Goal: Information Seeking & Learning: Learn about a topic

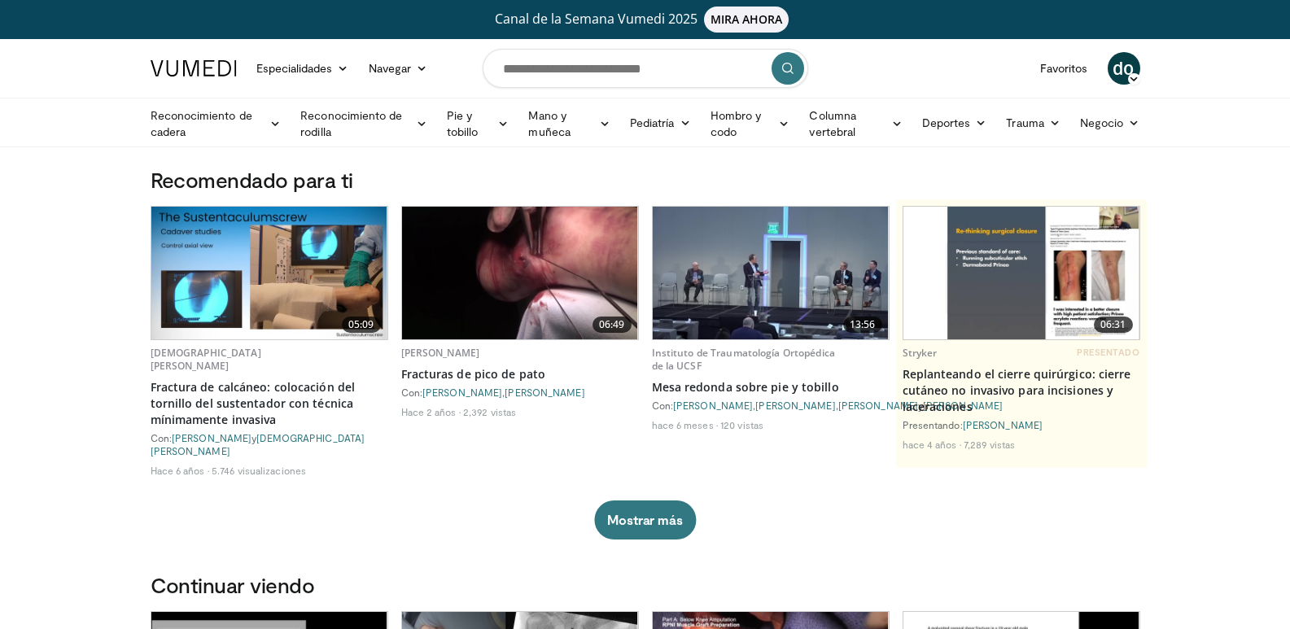
click at [277, 292] on img at bounding box center [269, 273] width 236 height 133
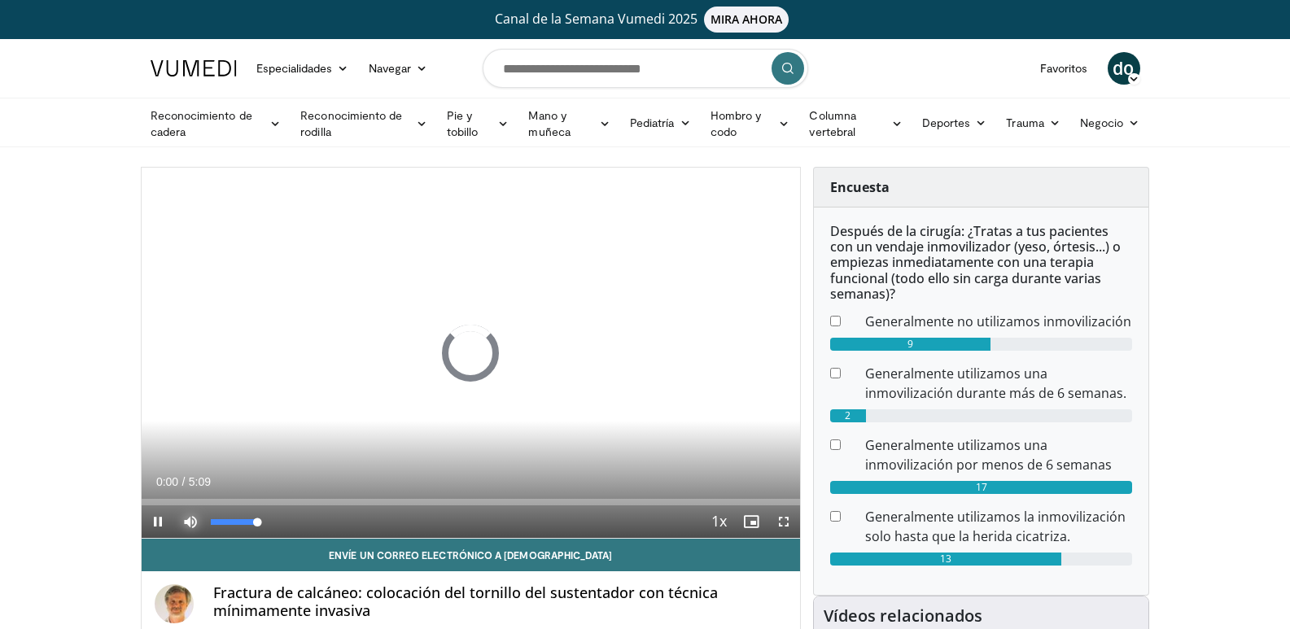
click at [192, 519] on span "Video Player" at bounding box center [190, 521] width 33 height 33
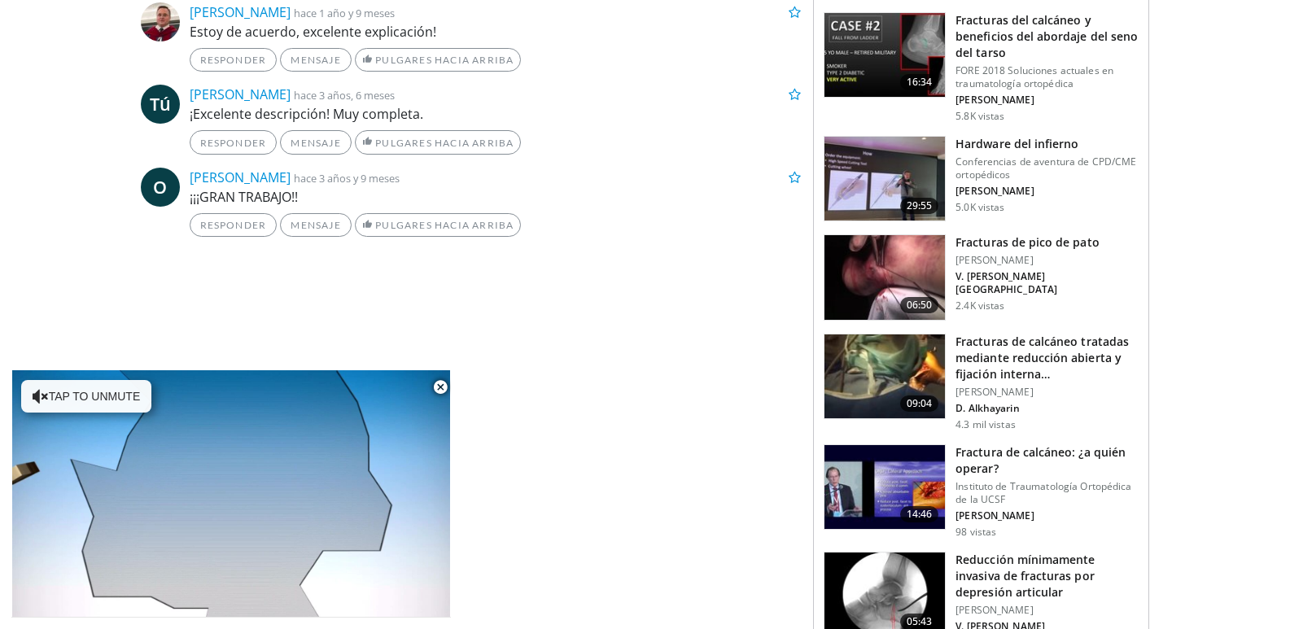
scroll to position [977, 0]
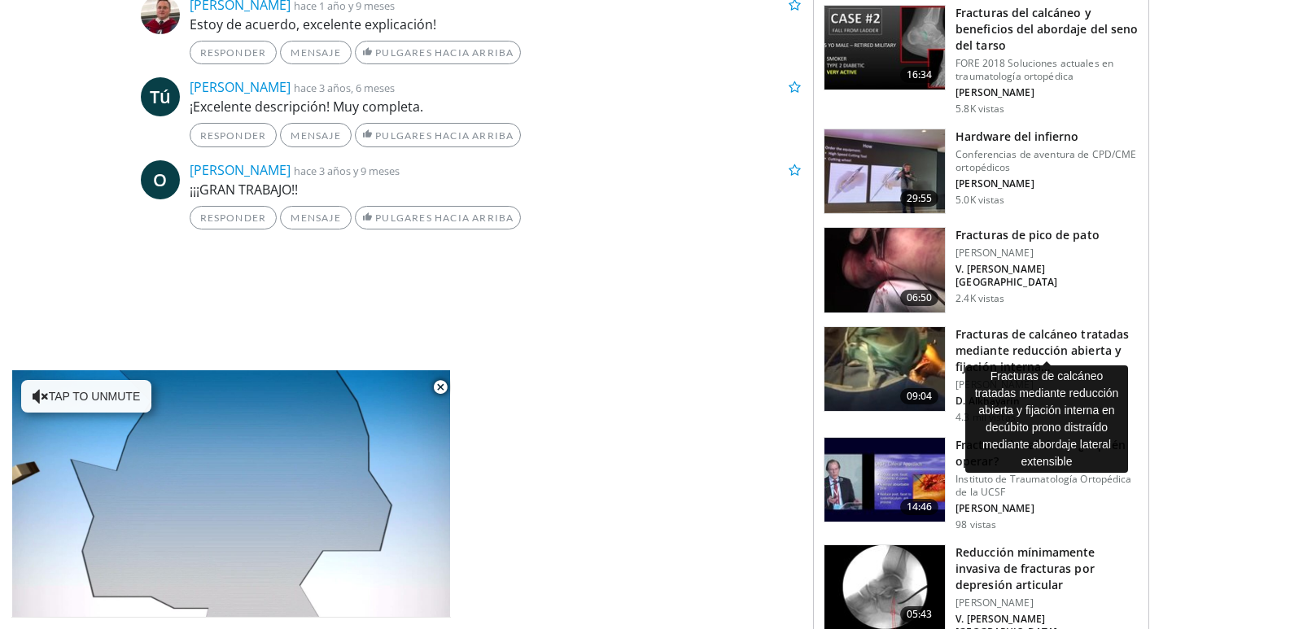
click at [993, 329] on font "Fracturas de calcáneo tratadas mediante reducción abierta y fijación interna…" at bounding box center [1041, 350] width 173 height 48
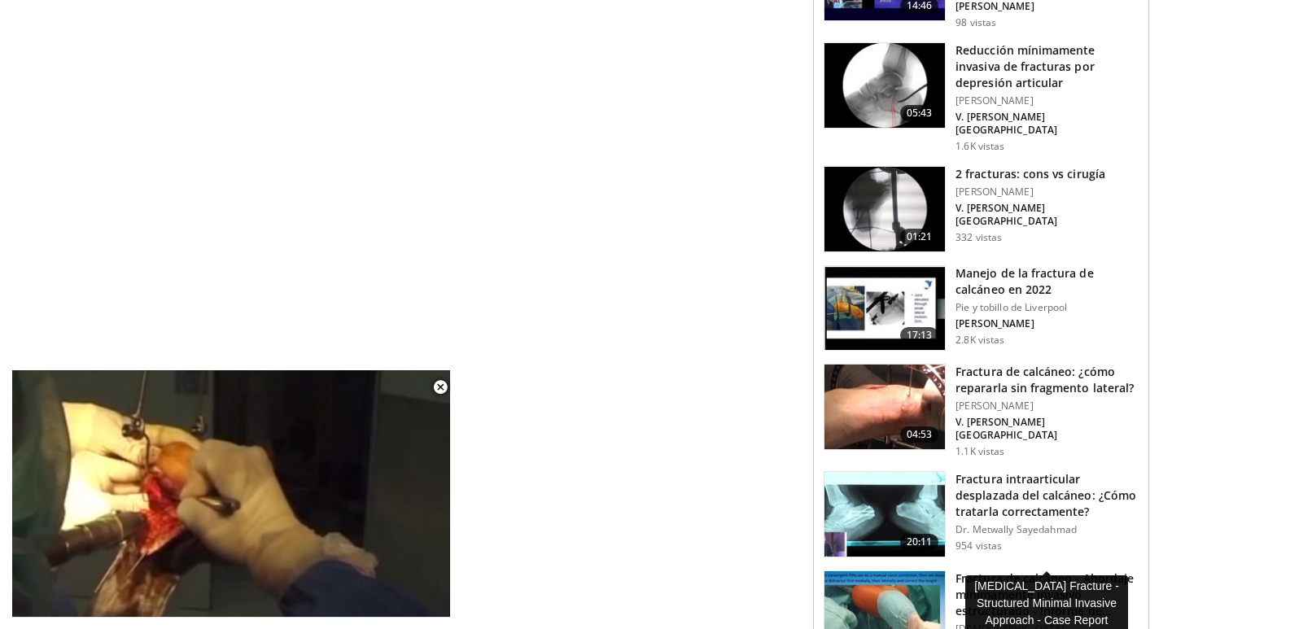
scroll to position [1384, 0]
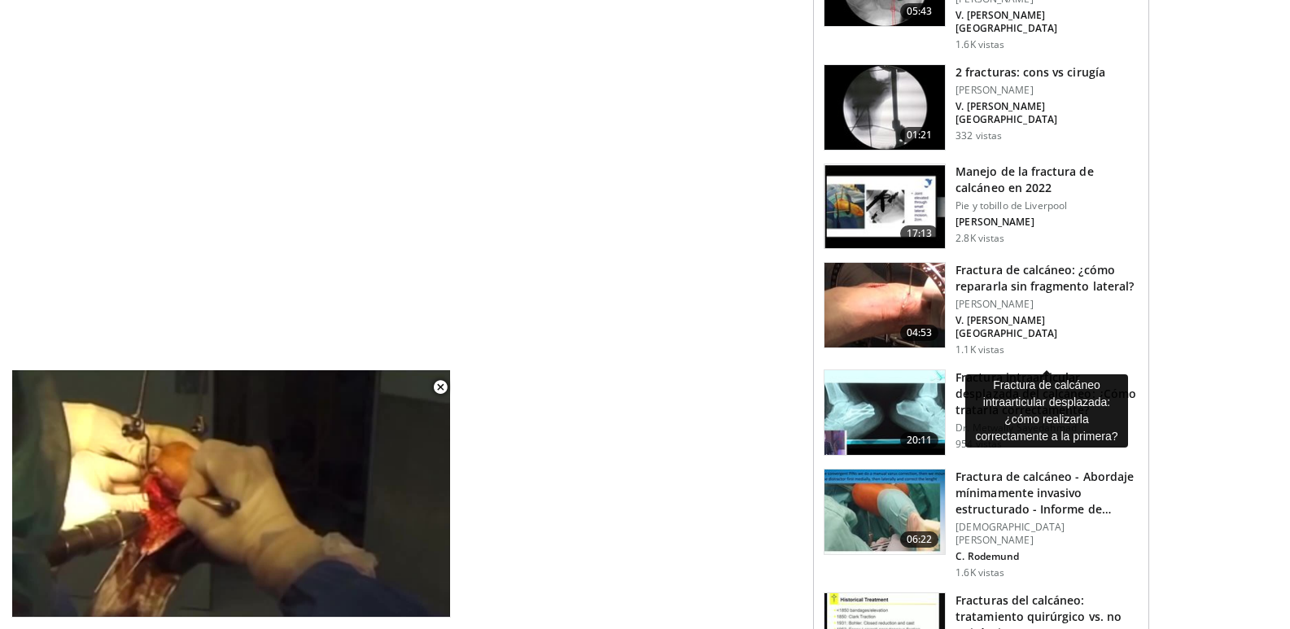
click at [992, 369] on font "Fractura intraarticular desplazada del calcáneo: ¿Cómo tratarla correctamente?" at bounding box center [1045, 393] width 181 height 48
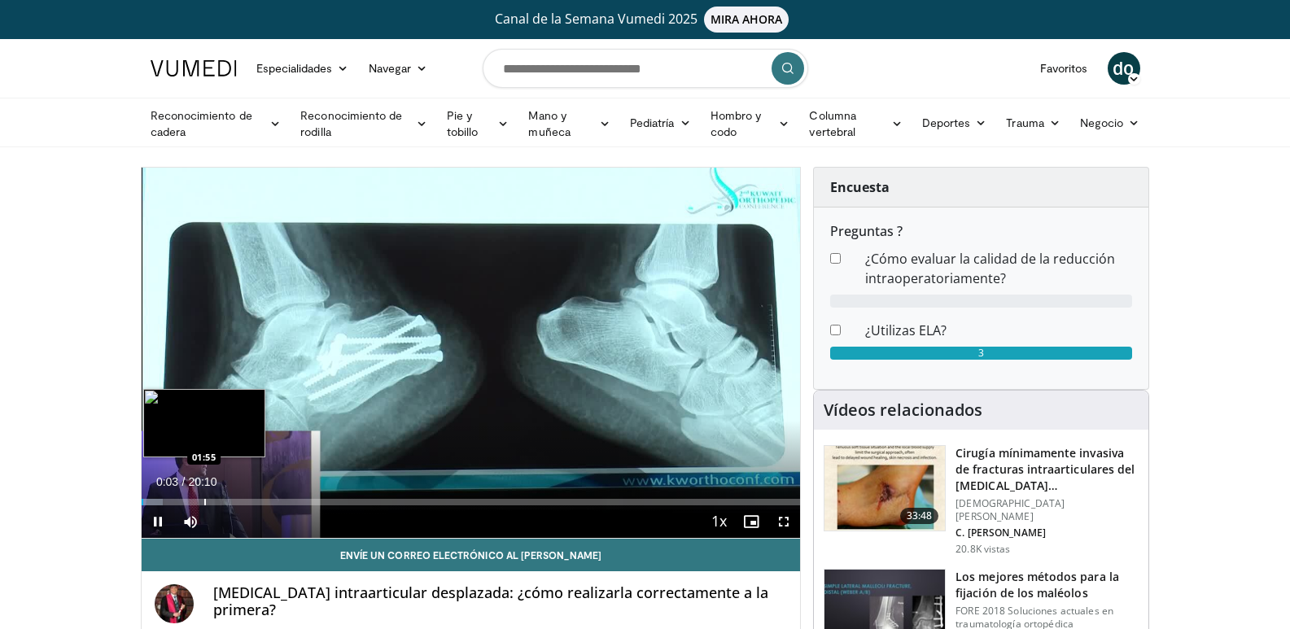
click at [204, 501] on div "Progress Bar" at bounding box center [205, 502] width 2 height 7
click at [227, 503] on div "Progress Bar" at bounding box center [228, 502] width 2 height 7
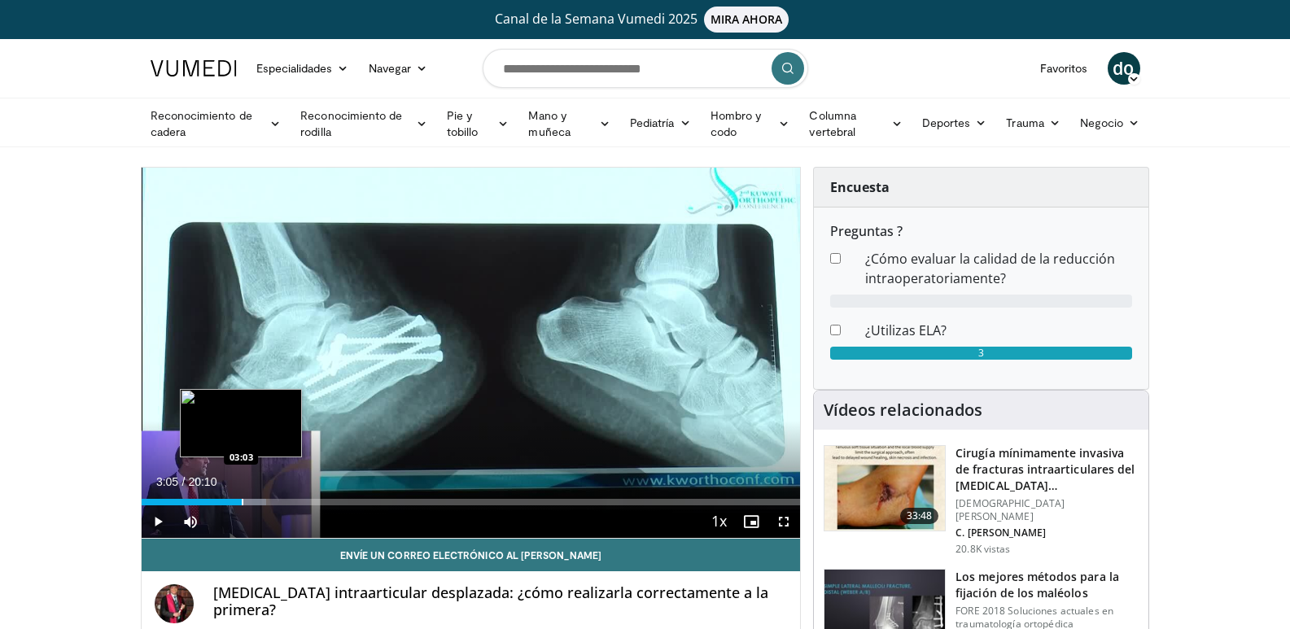
click at [242, 504] on div "Progress Bar" at bounding box center [243, 502] width 2 height 7
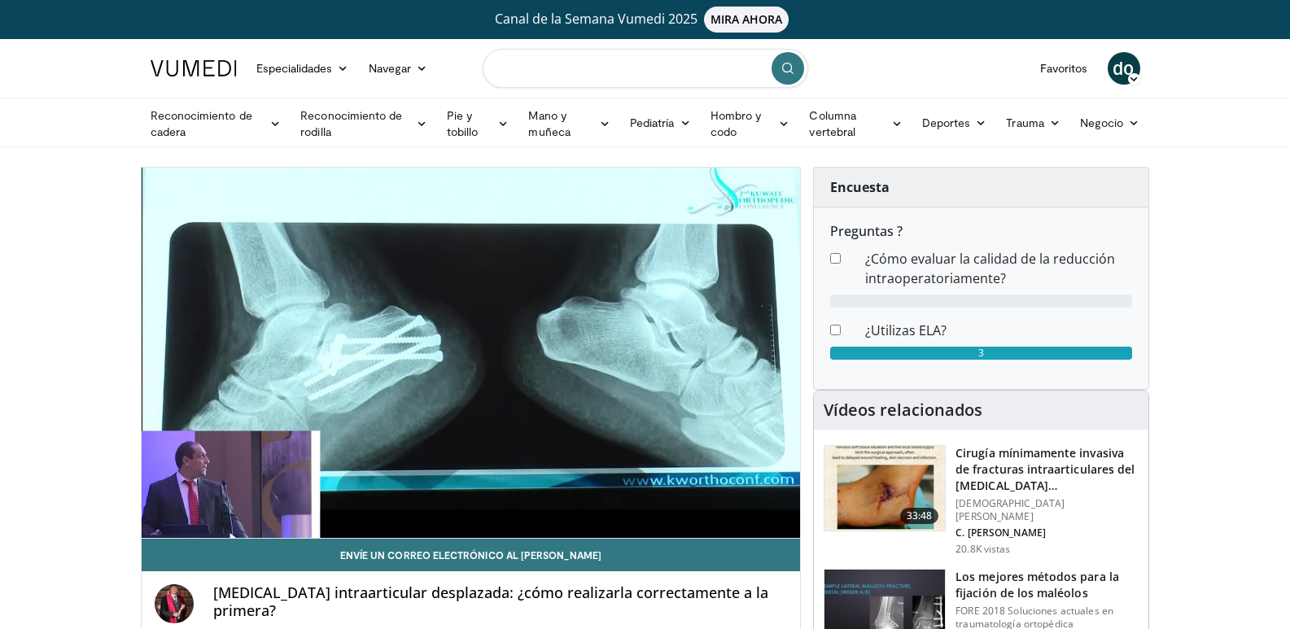
click at [508, 71] on input "Buscar temas, intervenciones" at bounding box center [646, 68] width 326 height 39
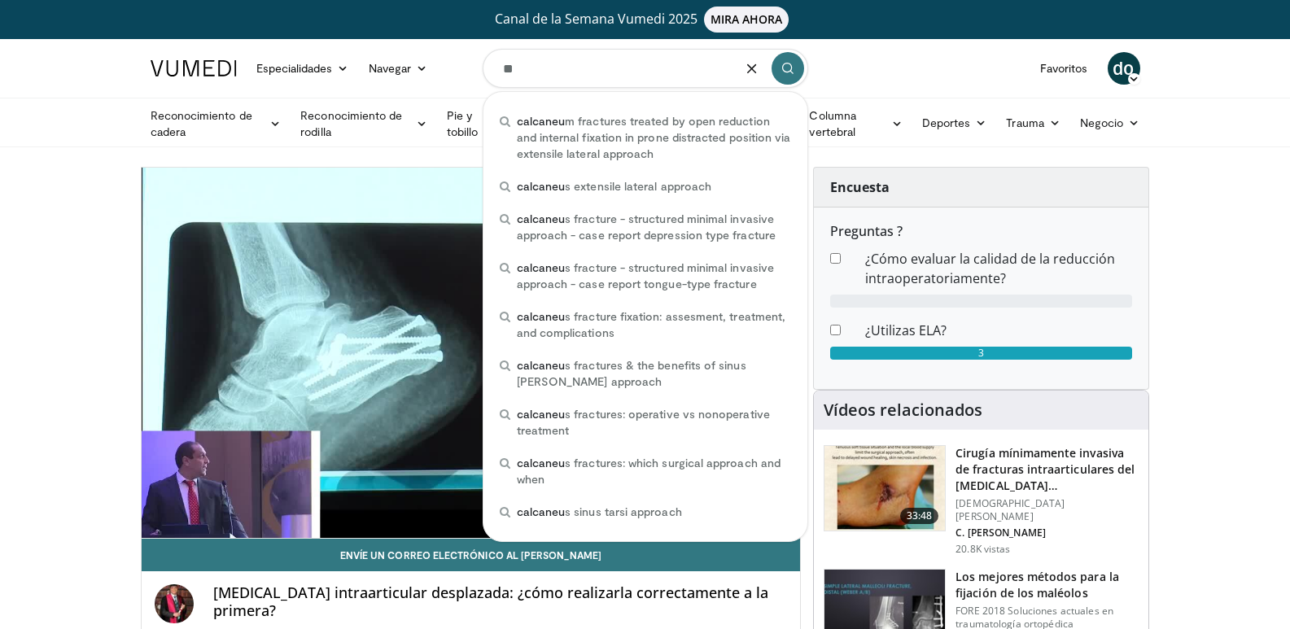
type input "*"
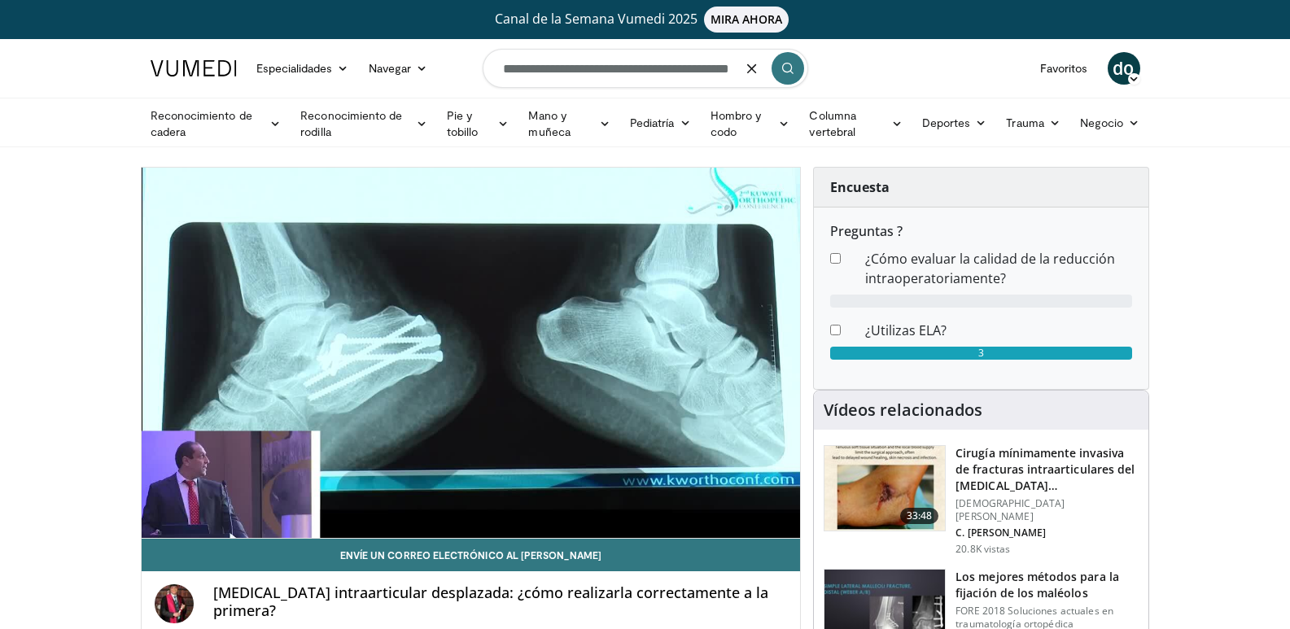
scroll to position [0, 34]
type input "**********"
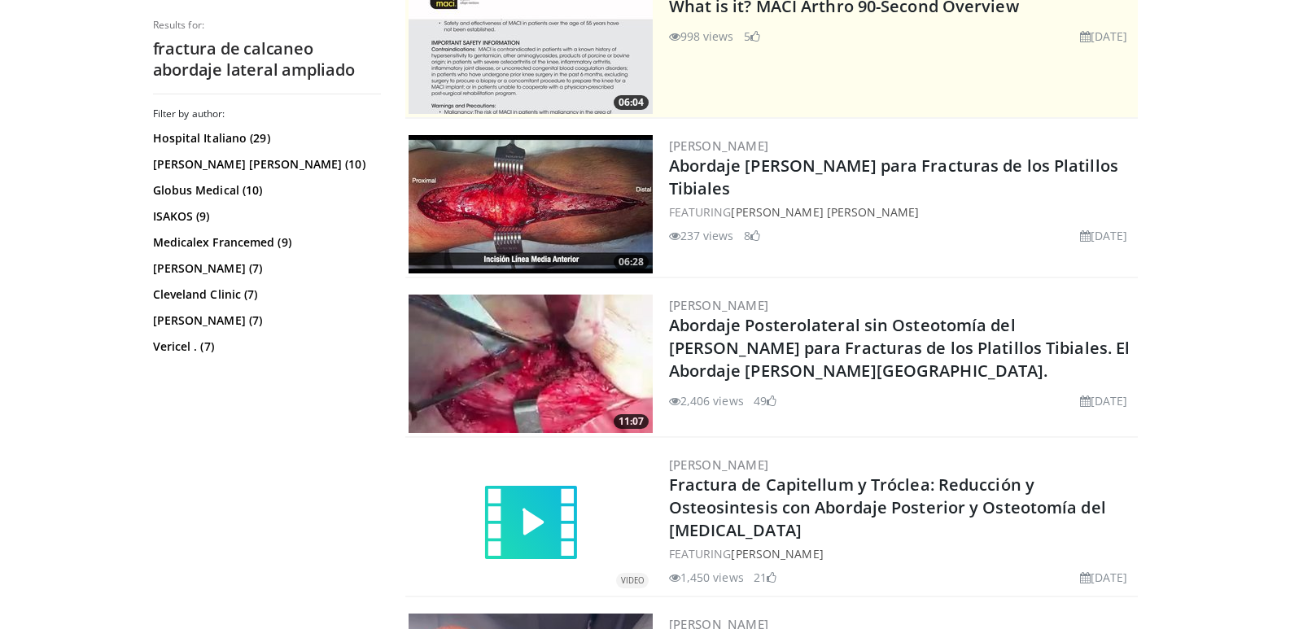
scroll to position [651, 0]
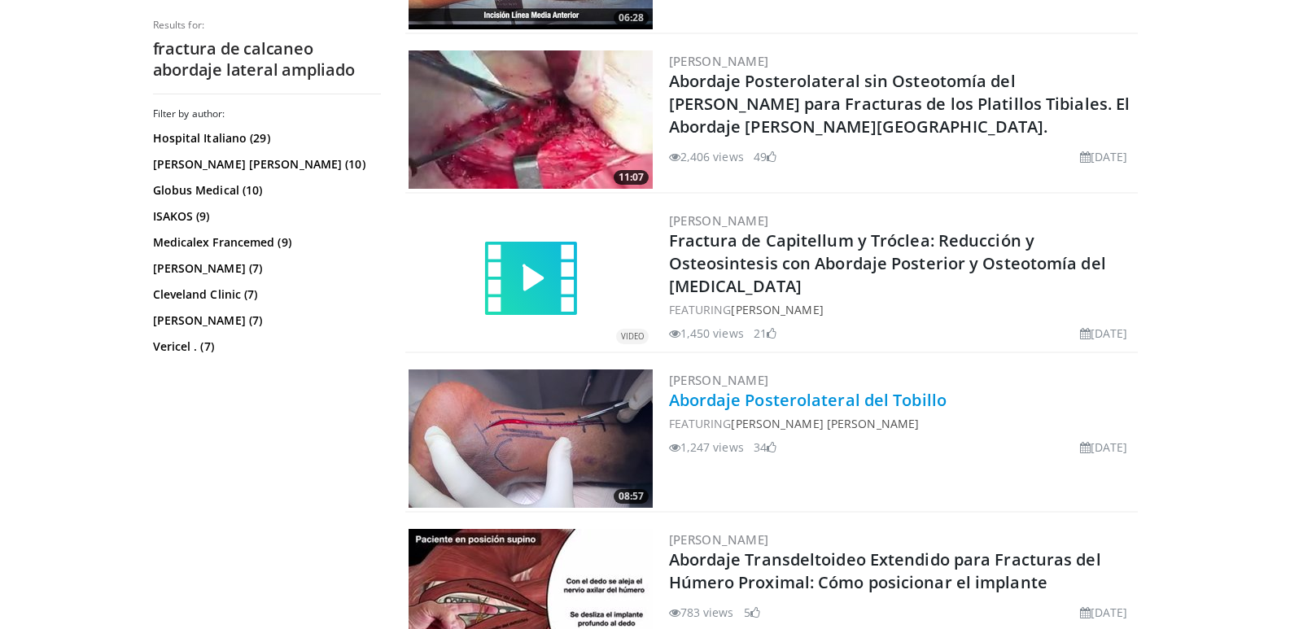
click at [810, 400] on link "Abordaje Posterolateral del Tobillo" at bounding box center [808, 400] width 278 height 22
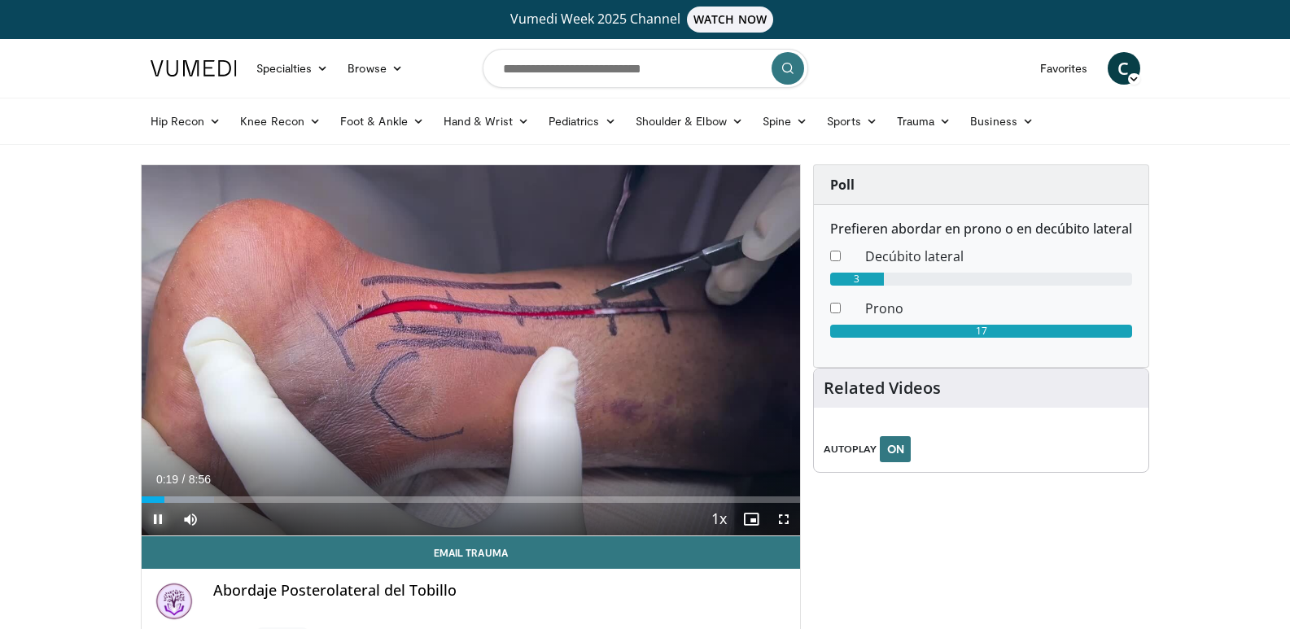
click at [160, 518] on span "Video Player" at bounding box center [158, 519] width 33 height 33
click at [154, 518] on span "Video Player" at bounding box center [158, 519] width 33 height 33
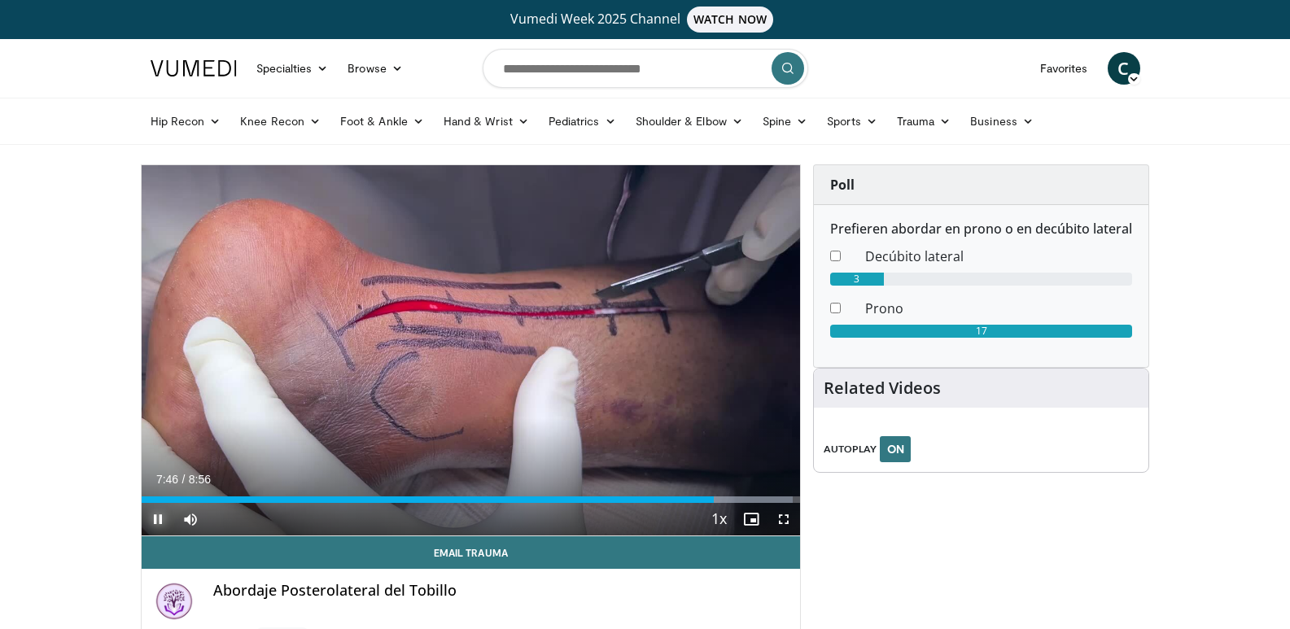
click at [160, 518] on span "Video Player" at bounding box center [158, 519] width 33 height 33
click at [709, 501] on div "Progress Bar" at bounding box center [710, 499] width 2 height 7
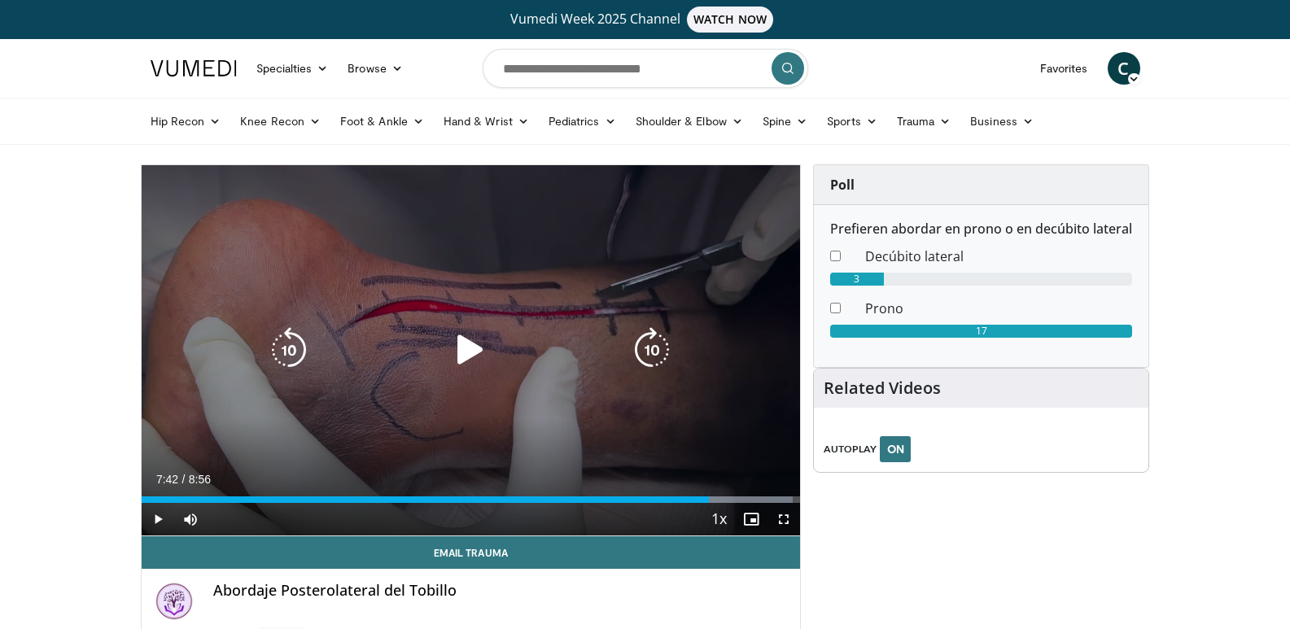
click at [461, 351] on icon "Video Player" at bounding box center [471, 350] width 46 height 46
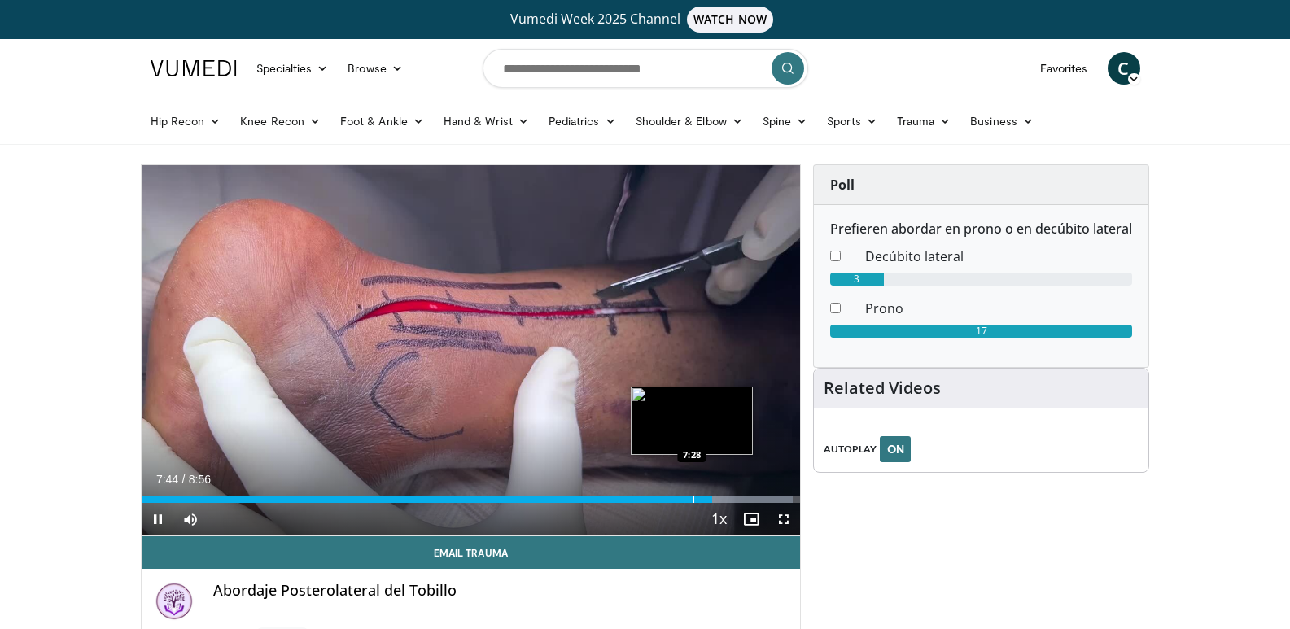
click at [693, 500] on div "Progress Bar" at bounding box center [694, 499] width 2 height 7
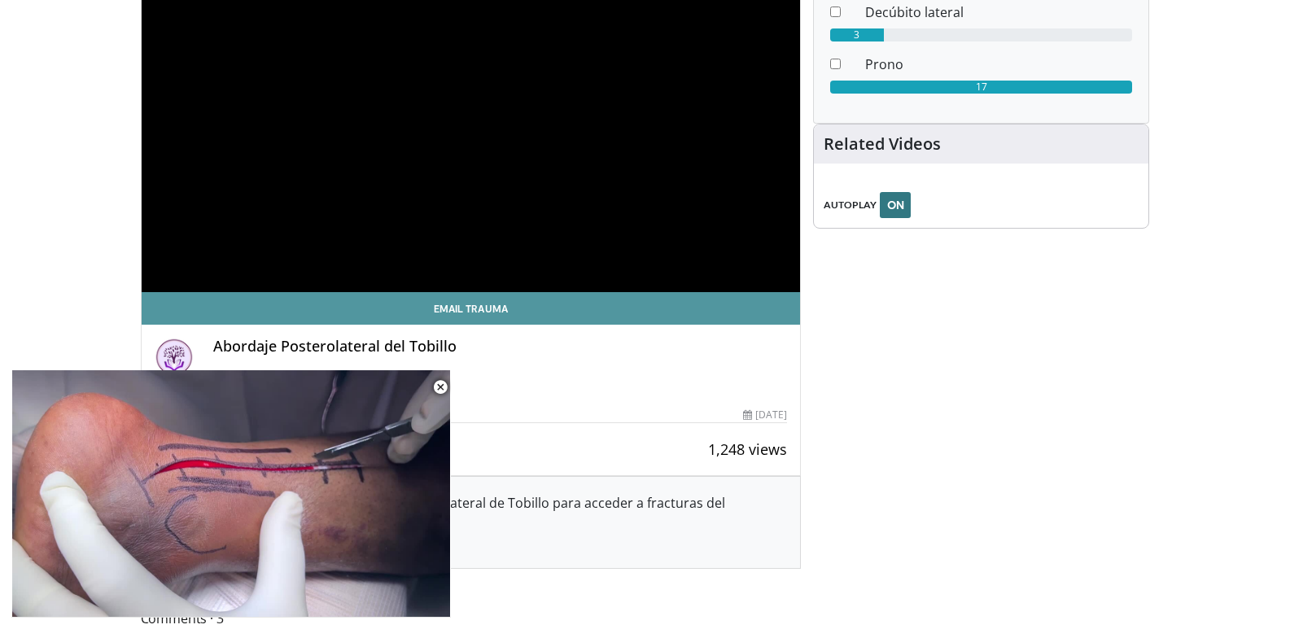
scroll to position [488, 0]
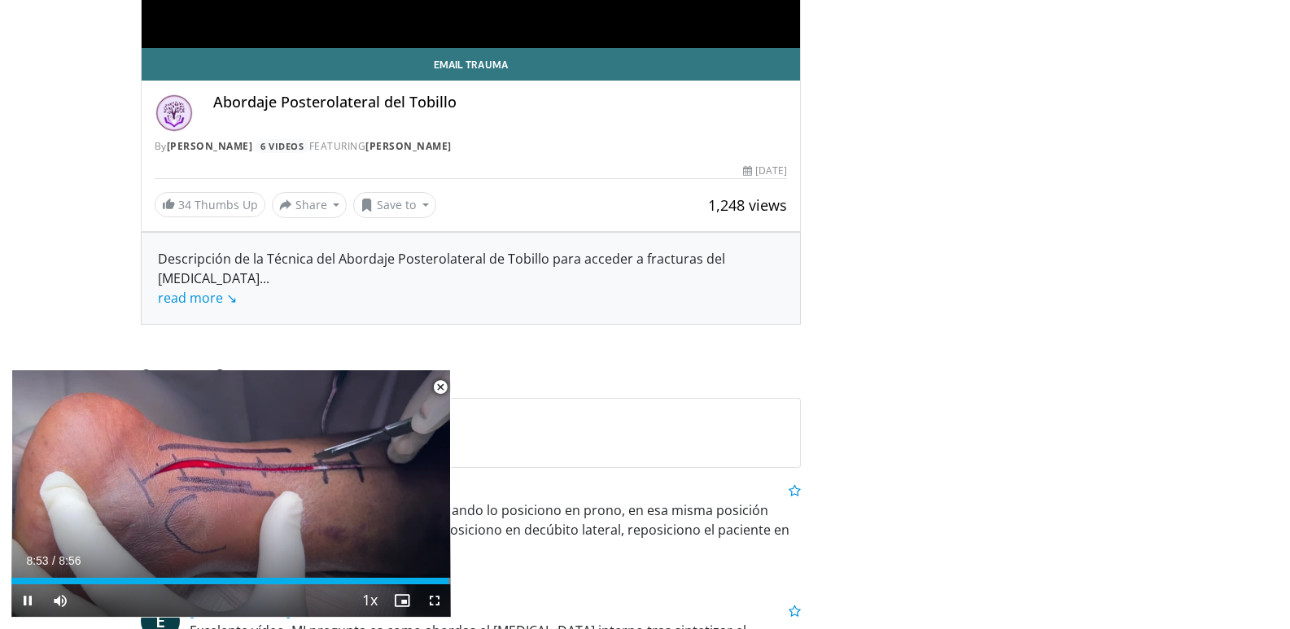
click at [439, 385] on span "Video Player" at bounding box center [440, 387] width 33 height 33
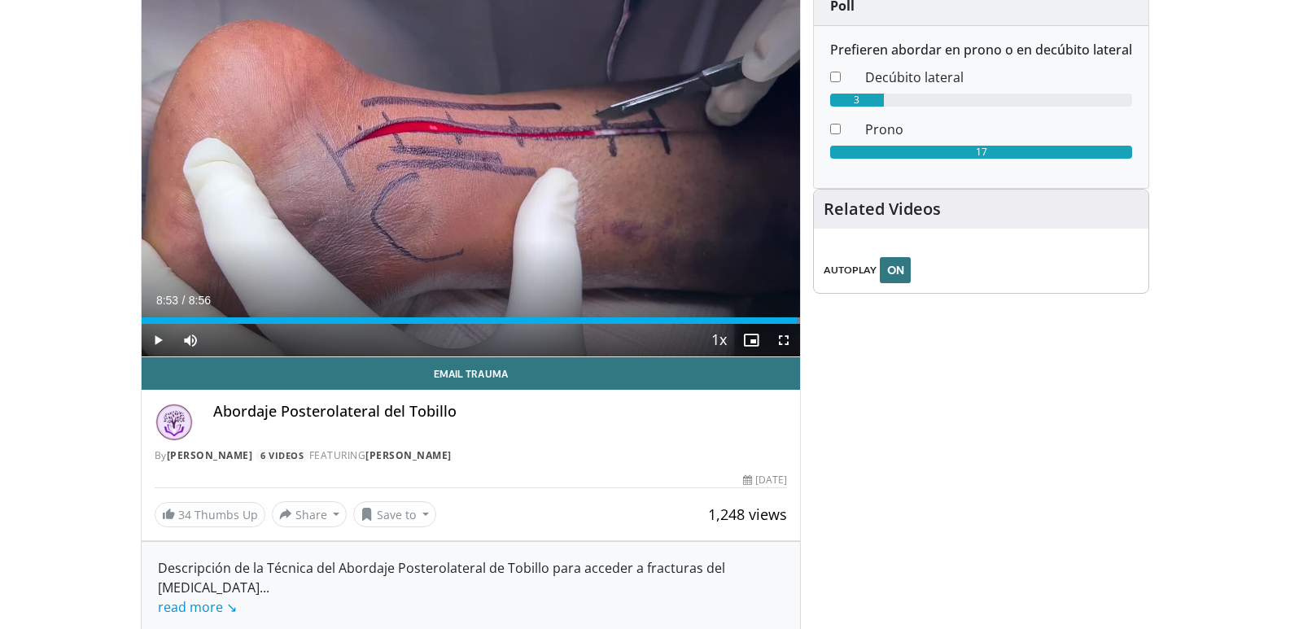
scroll to position [157, 0]
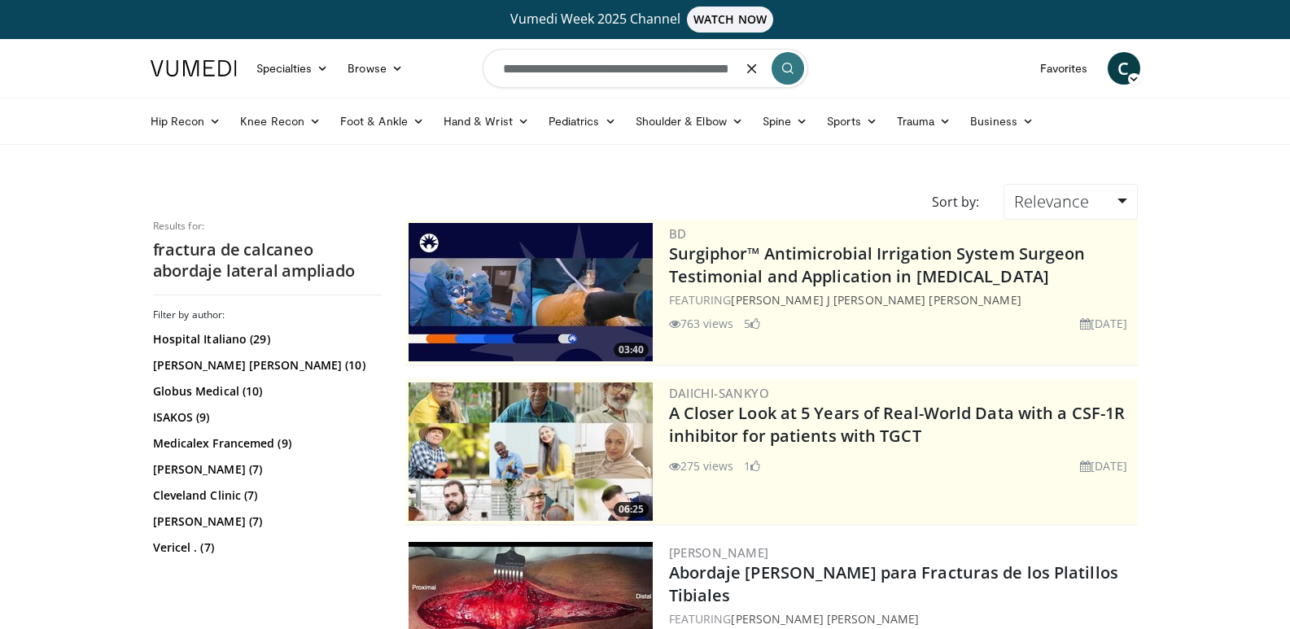
drag, startPoint x: 747, startPoint y: 70, endPoint x: 501, endPoint y: 69, distance: 245.8
click at [505, 69] on input "**********" at bounding box center [646, 68] width 326 height 39
click at [632, 72] on input "**********" at bounding box center [646, 68] width 326 height 39
type input "**********"
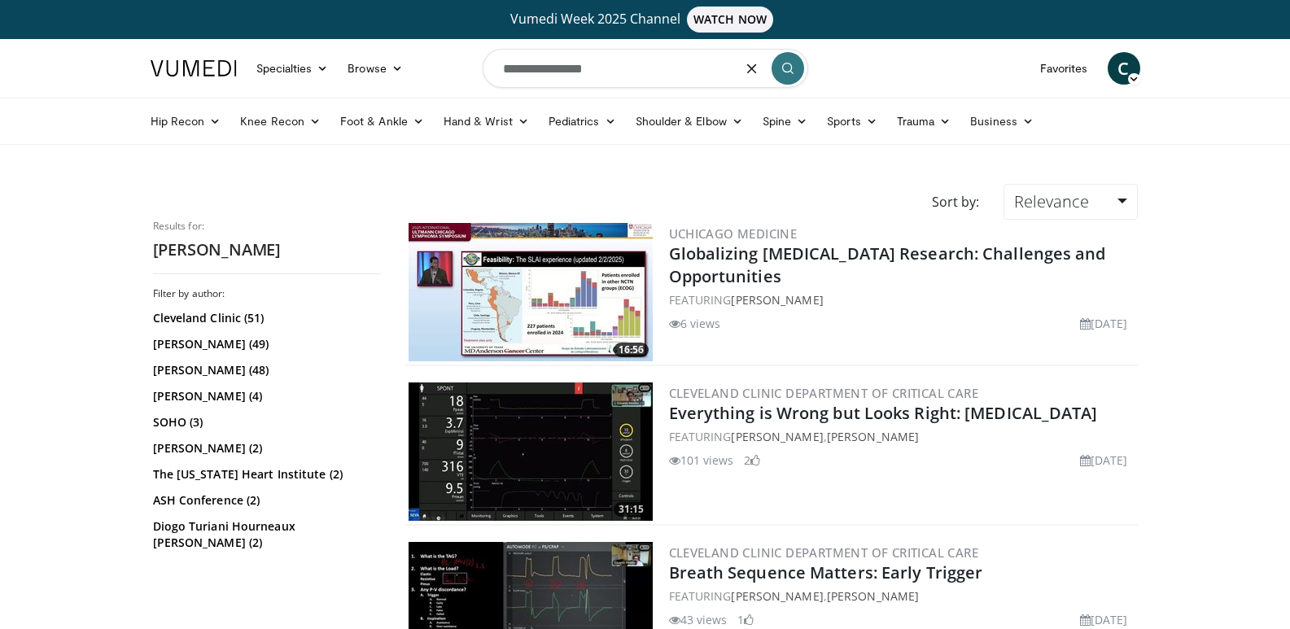
drag, startPoint x: 628, startPoint y: 74, endPoint x: 480, endPoint y: 67, distance: 148.3
click at [480, 67] on nav "Specialties Adult & Family Medicine Allergy, Asthma, Immunology Anesthesiology …" at bounding box center [645, 68] width 1009 height 59
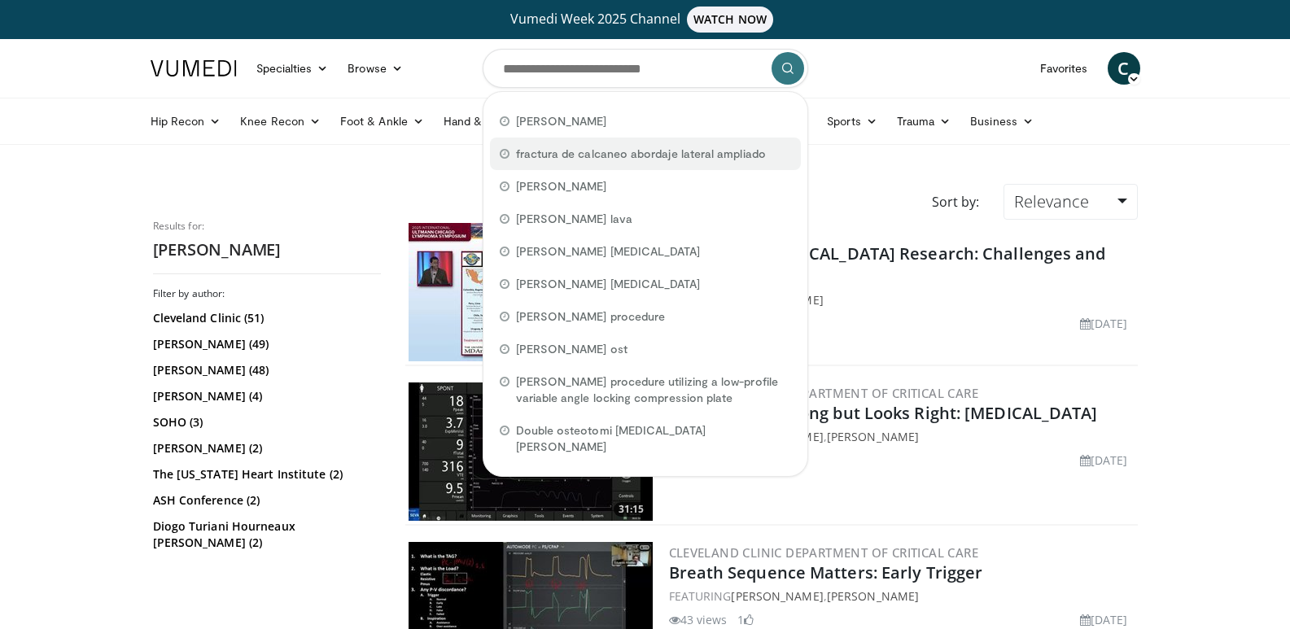
click at [568, 153] on span "fractura de calcaneo abordaje lateral ampliado" at bounding box center [641, 154] width 250 height 16
type input "**********"
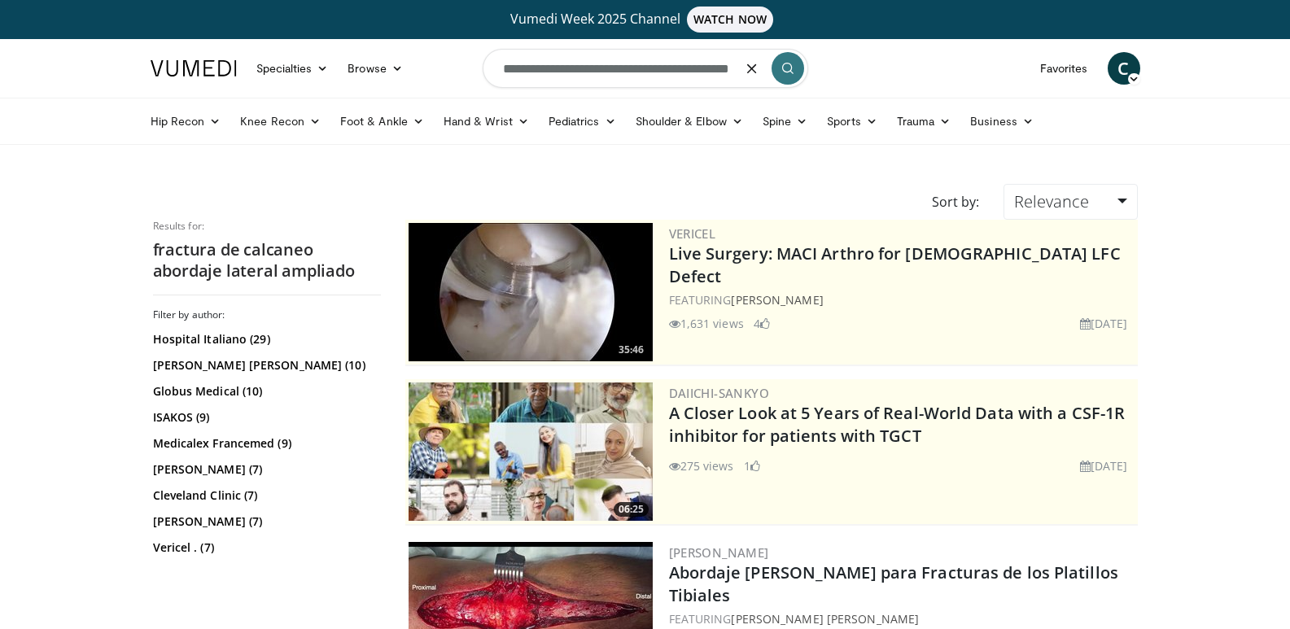
drag, startPoint x: 742, startPoint y: 71, endPoint x: 517, endPoint y: 81, distance: 225.7
click at [517, 81] on input "**********" at bounding box center [646, 68] width 326 height 39
click at [750, 70] on icon "button" at bounding box center [751, 68] width 13 height 13
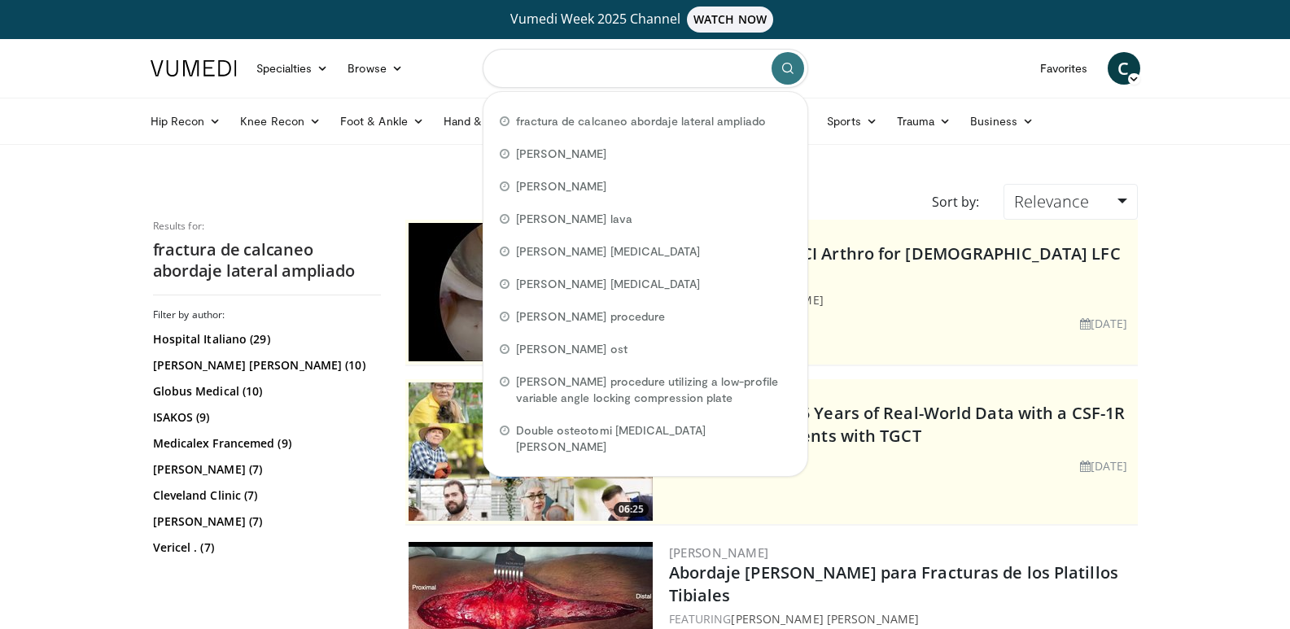
click at [548, 73] on input "Search topics, interventions" at bounding box center [646, 68] width 326 height 39
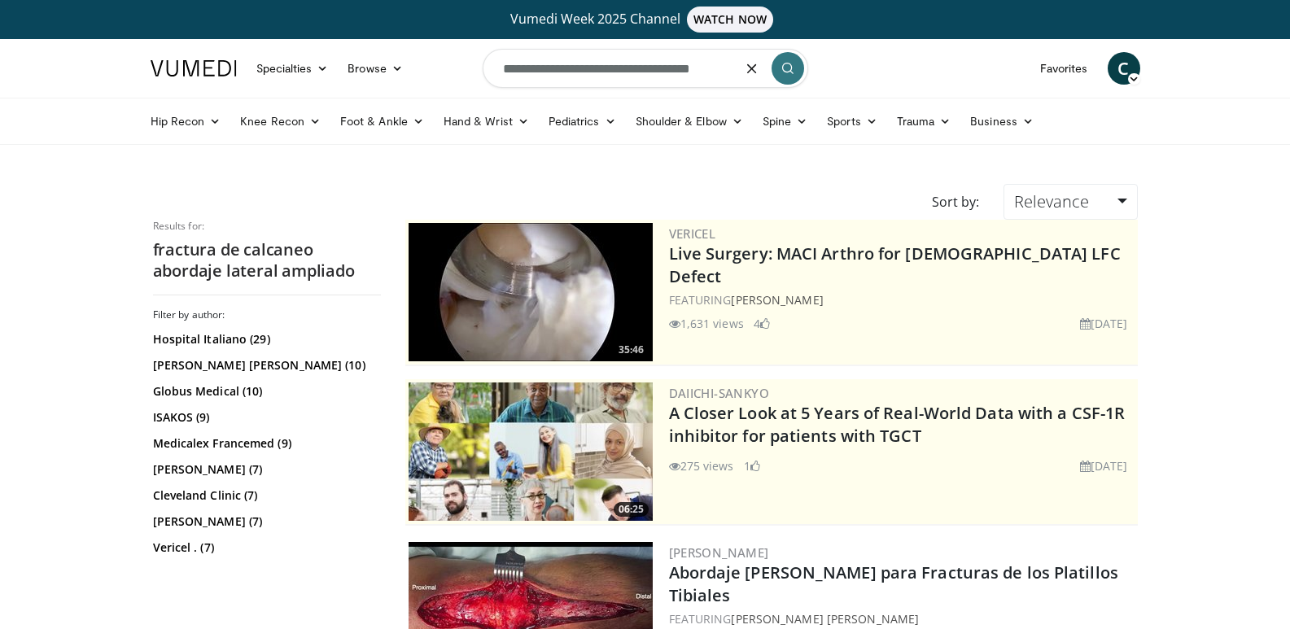
type input "**********"
click at [780, 67] on button "submit" at bounding box center [788, 68] width 33 height 33
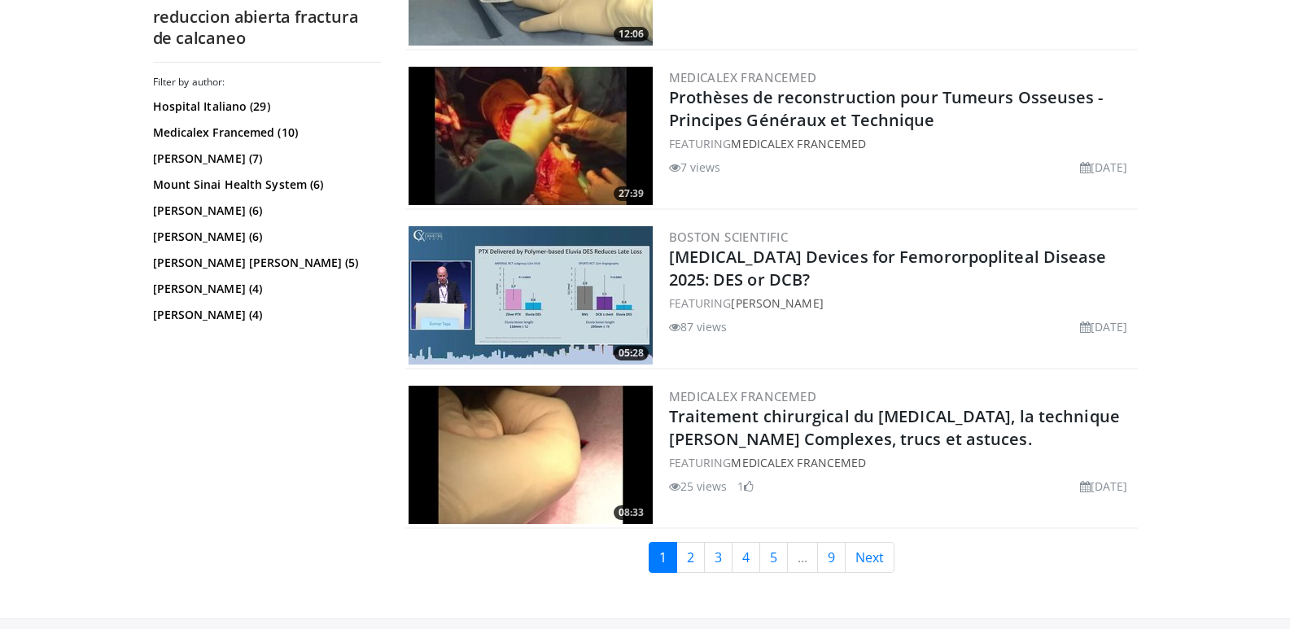
scroll to position [4103, 0]
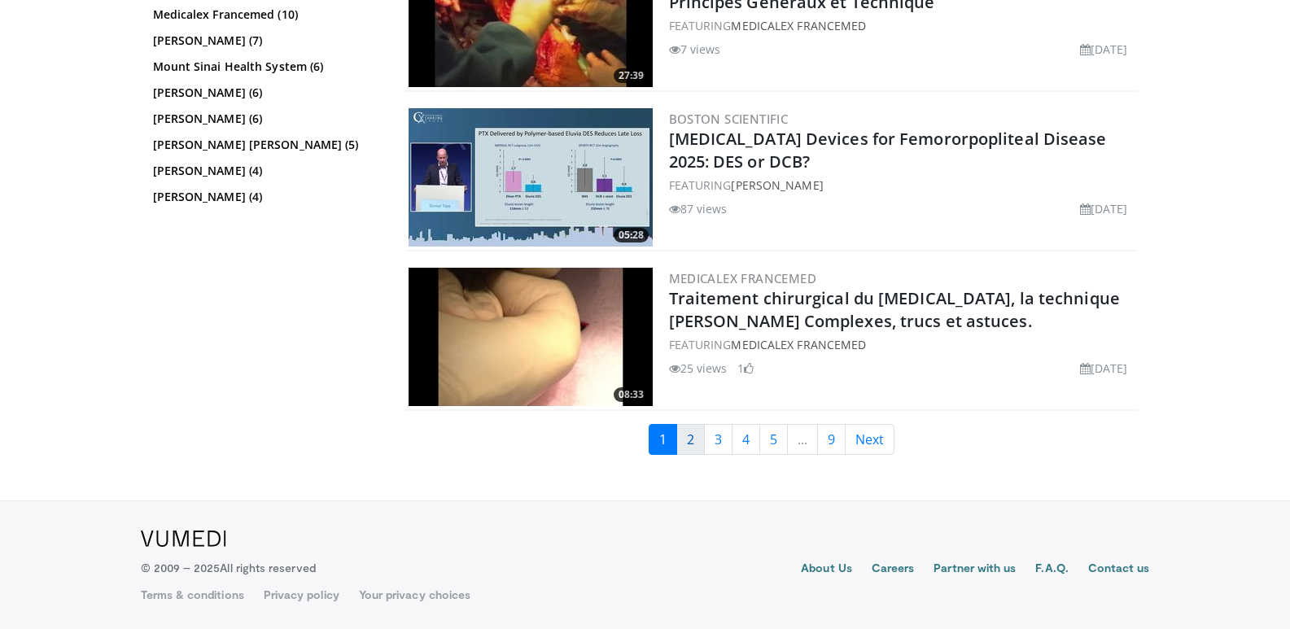
click at [693, 439] on link "2" at bounding box center [690, 439] width 28 height 31
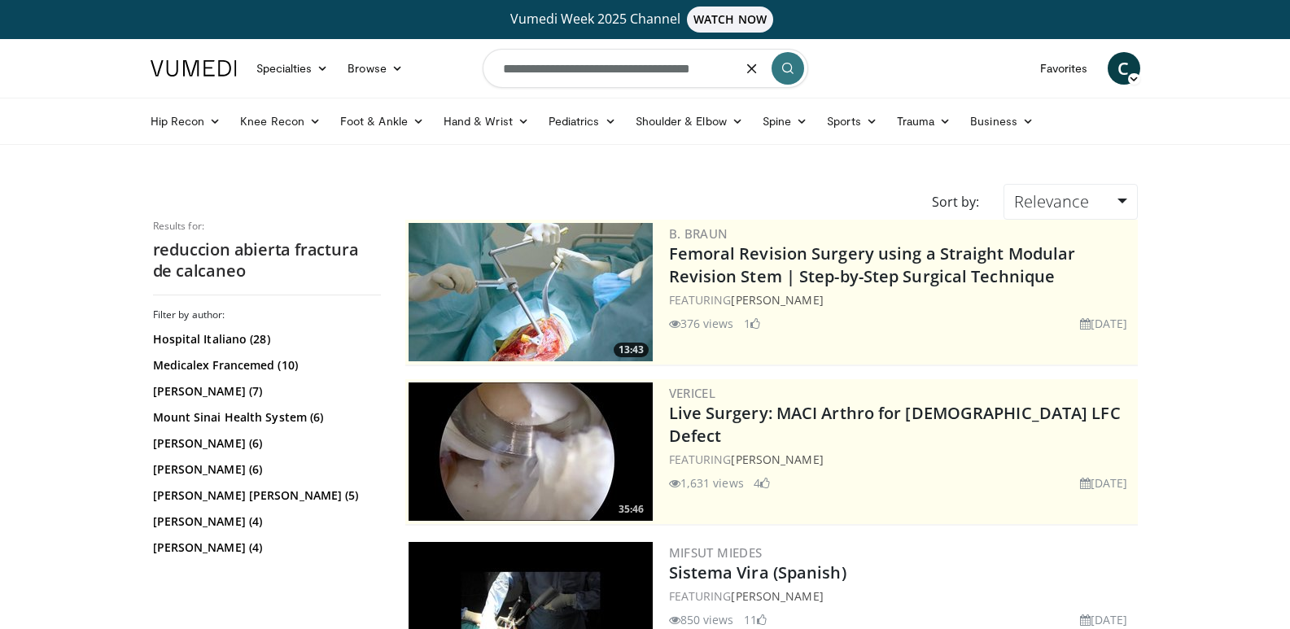
drag, startPoint x: 751, startPoint y: 73, endPoint x: 509, endPoint y: 94, distance: 243.4
click at [491, 72] on input "**********" at bounding box center [646, 68] width 326 height 39
type input "**********"
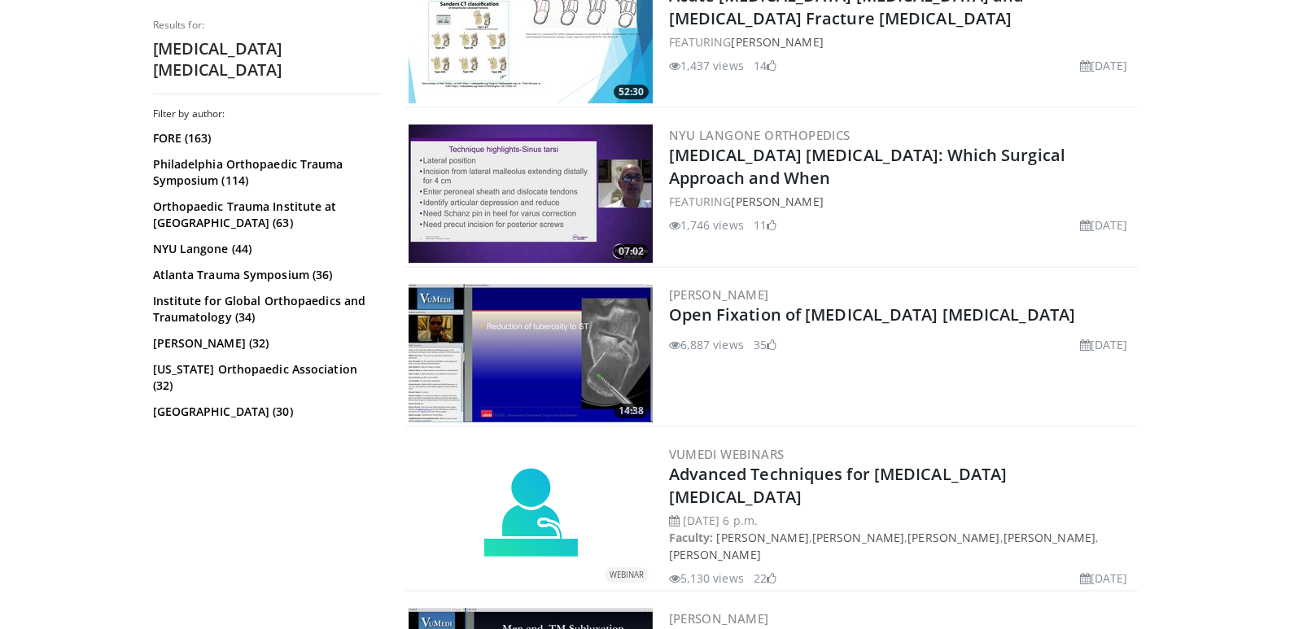
scroll to position [814, 0]
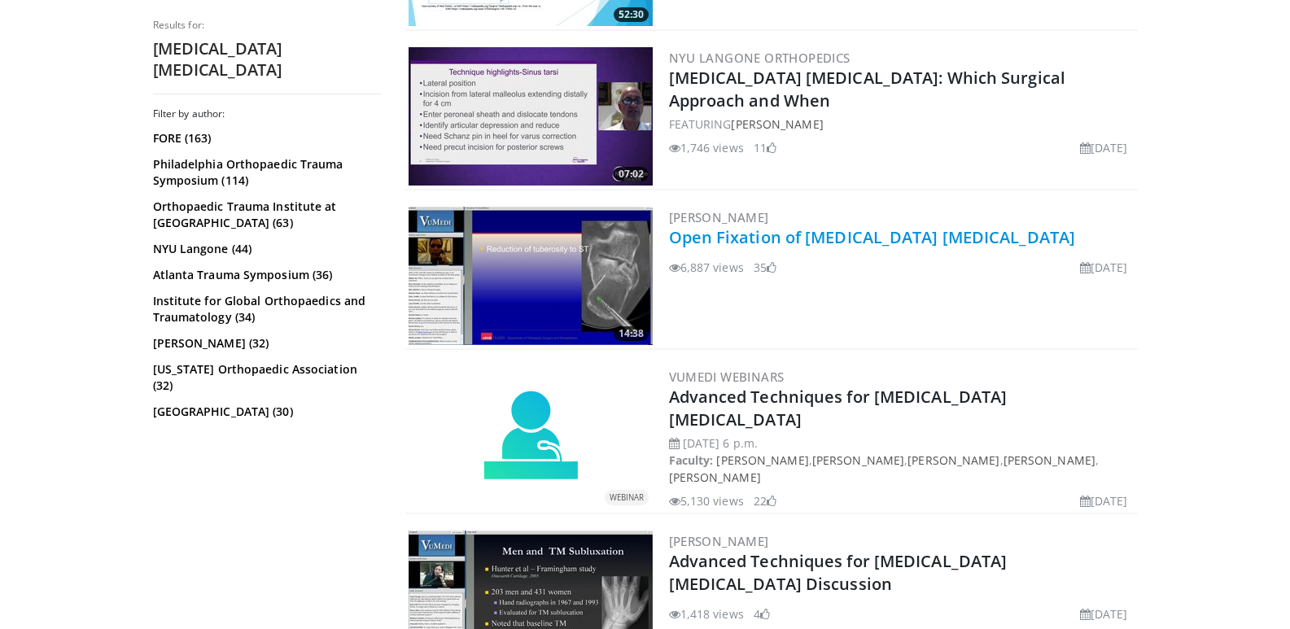
click at [859, 238] on link "Open Fixation of [MEDICAL_DATA] [MEDICAL_DATA]" at bounding box center [872, 237] width 407 height 22
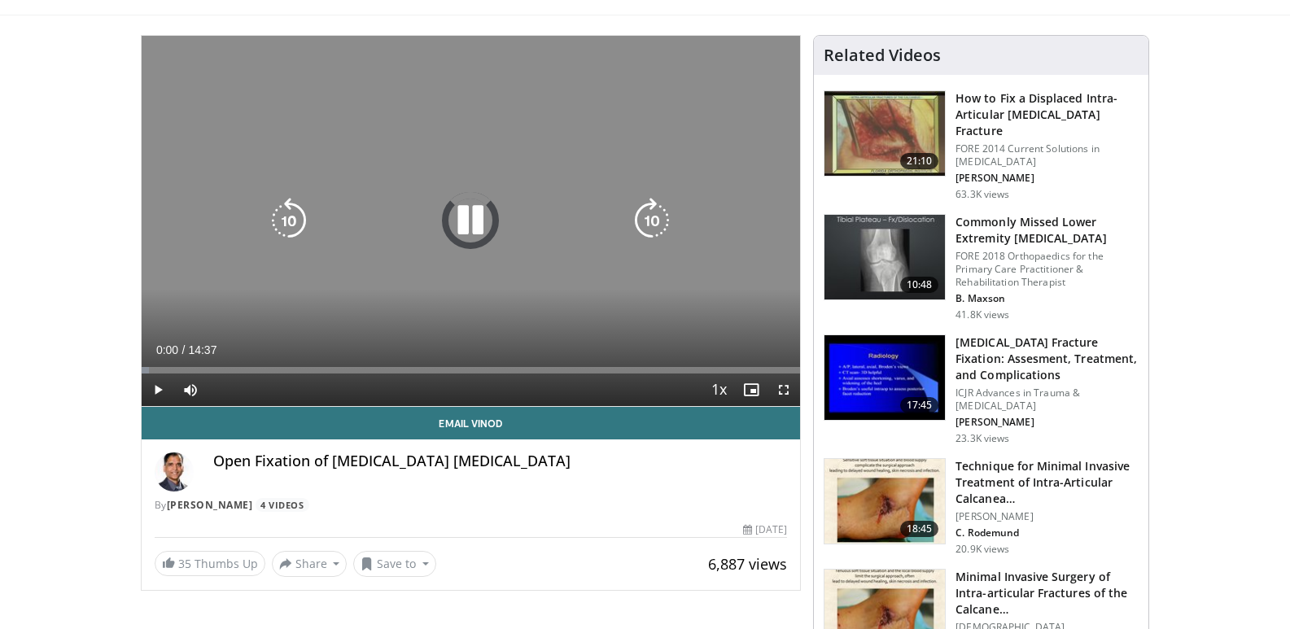
scroll to position [163, 0]
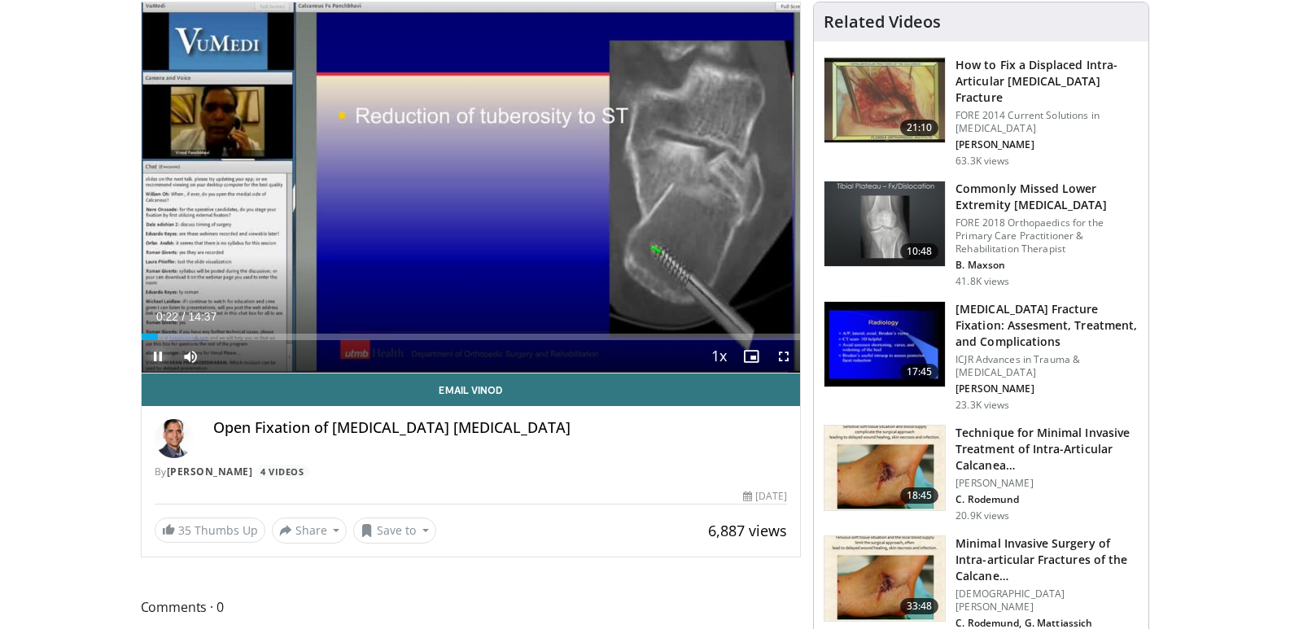
click at [156, 355] on span "Video Player" at bounding box center [158, 356] width 33 height 33
click at [155, 358] on span "Video Player" at bounding box center [158, 356] width 33 height 33
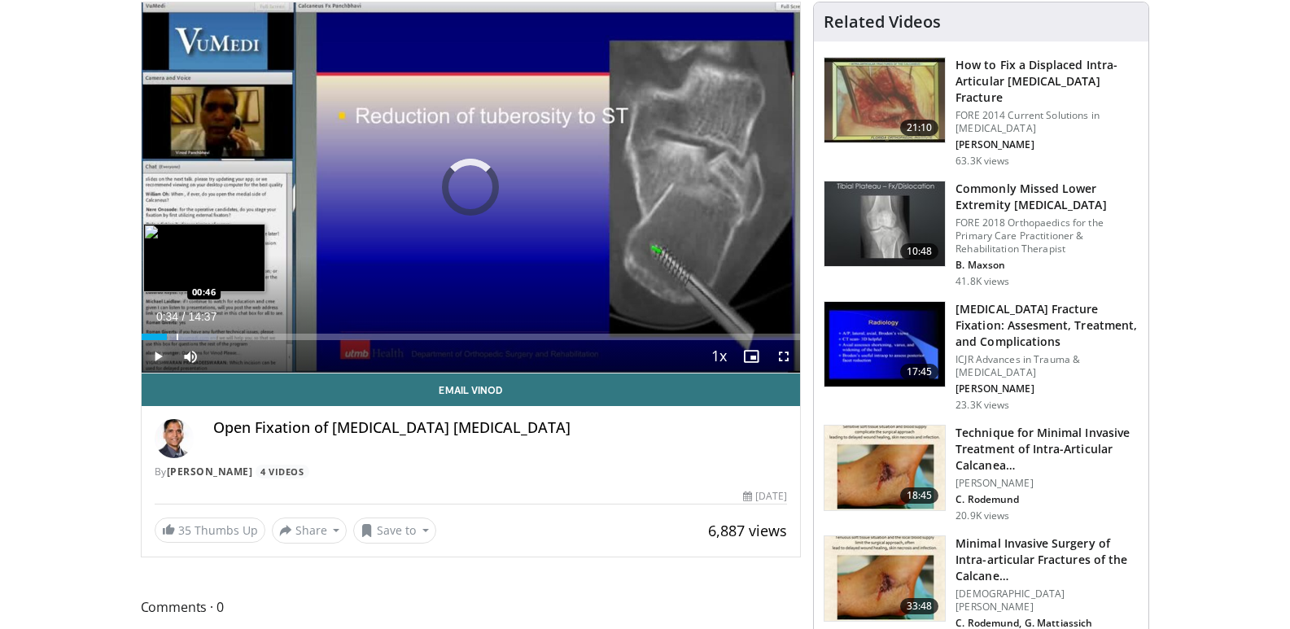
click at [177, 336] on div "Progress Bar" at bounding box center [178, 337] width 2 height 7
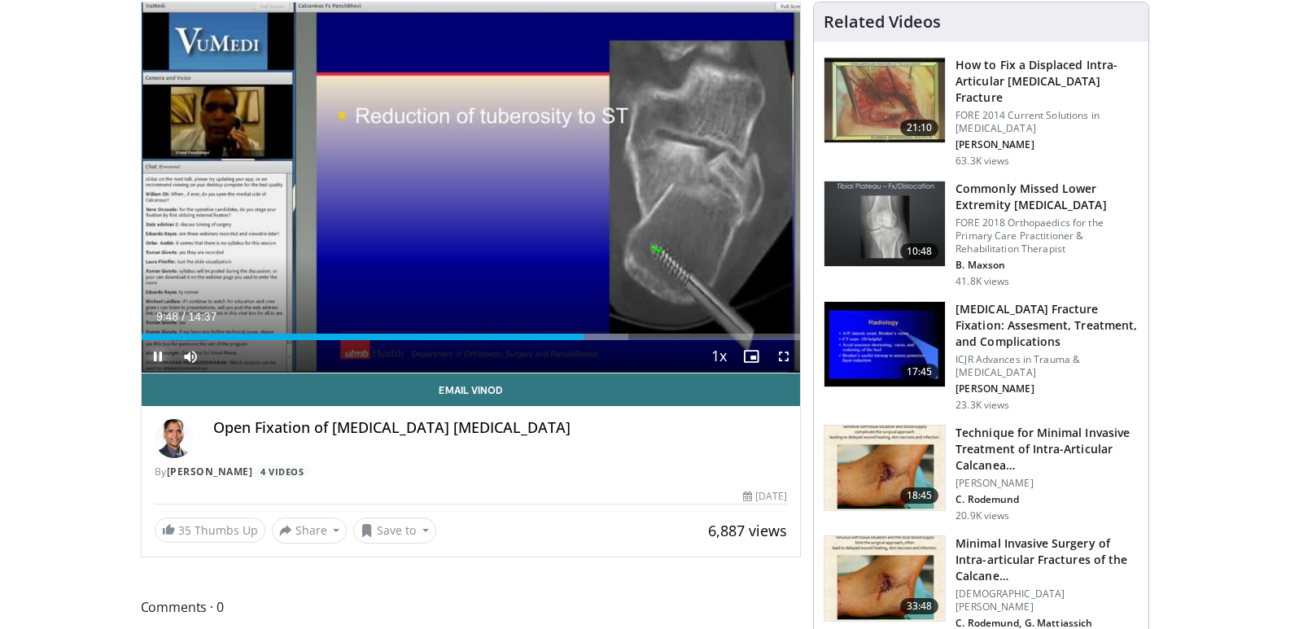
click at [160, 356] on span "Video Player" at bounding box center [158, 356] width 33 height 33
